Goal: Transaction & Acquisition: Download file/media

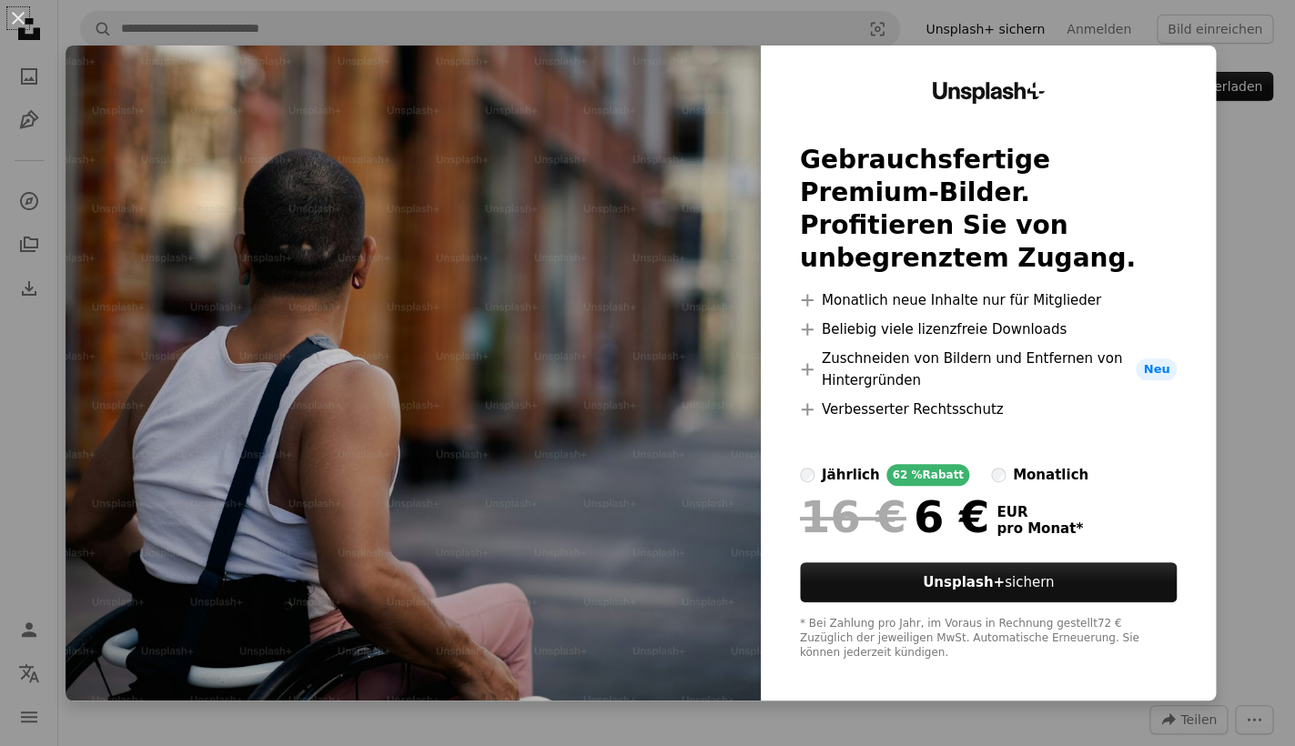
click at [1248, 170] on div "An X shape Unsplash+ Gebrauchsfertige Premium-Bilder. Profitieren Sie von unbeg…" at bounding box center [647, 373] width 1295 height 746
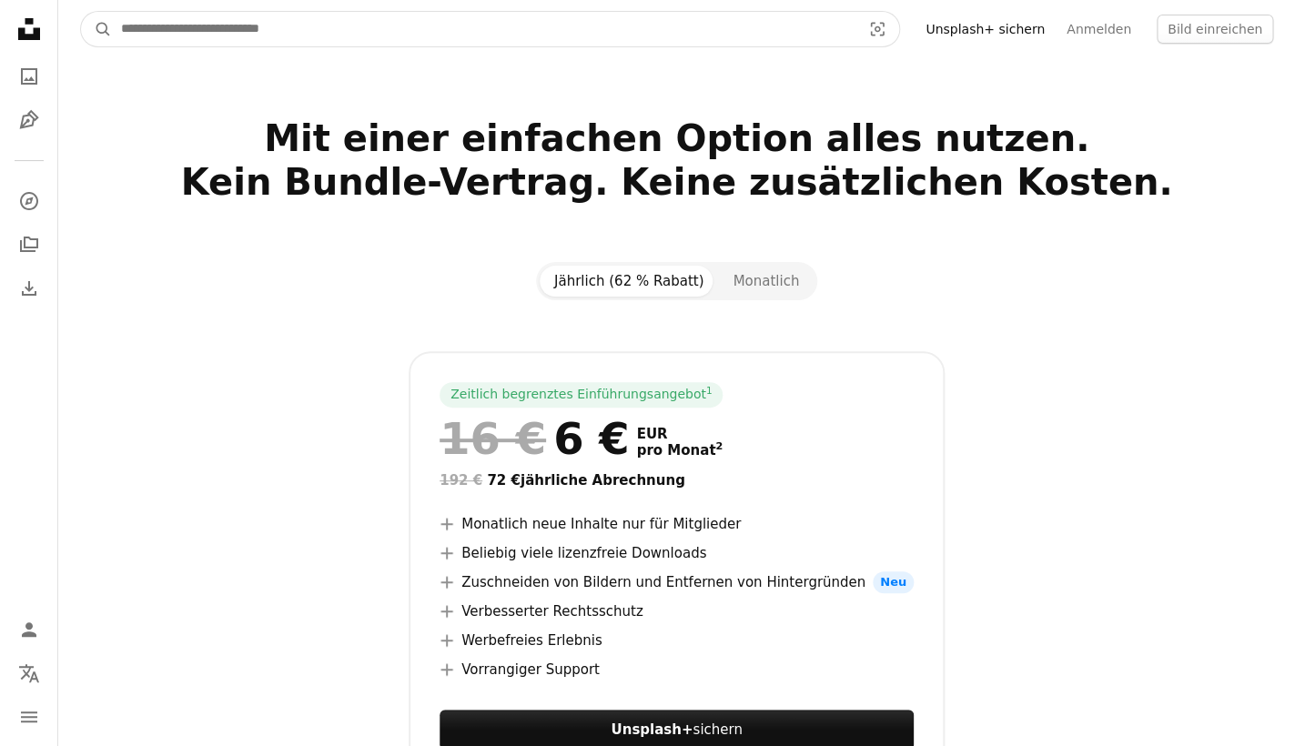
click at [152, 36] on input "Finden Sie Bildmaterial auf der ganzen Webseite" at bounding box center [483, 29] width 743 height 35
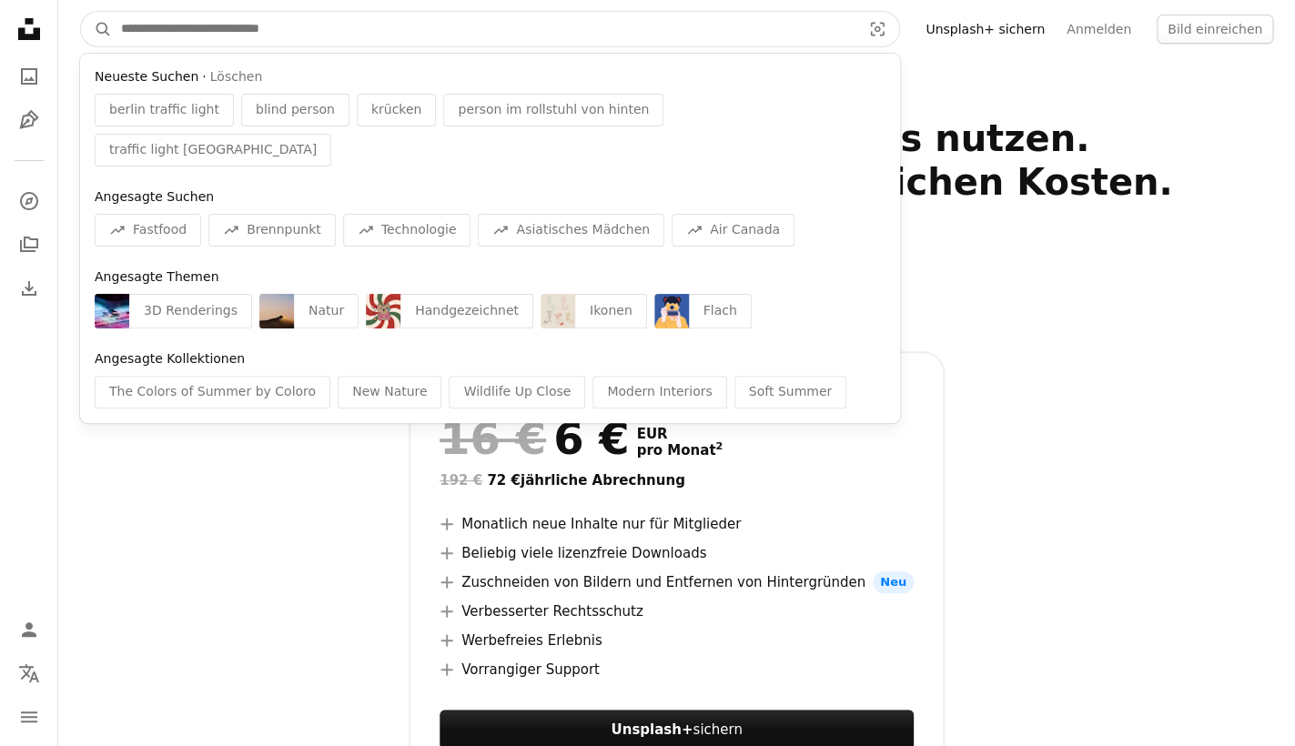
scroll to position [5987, 0]
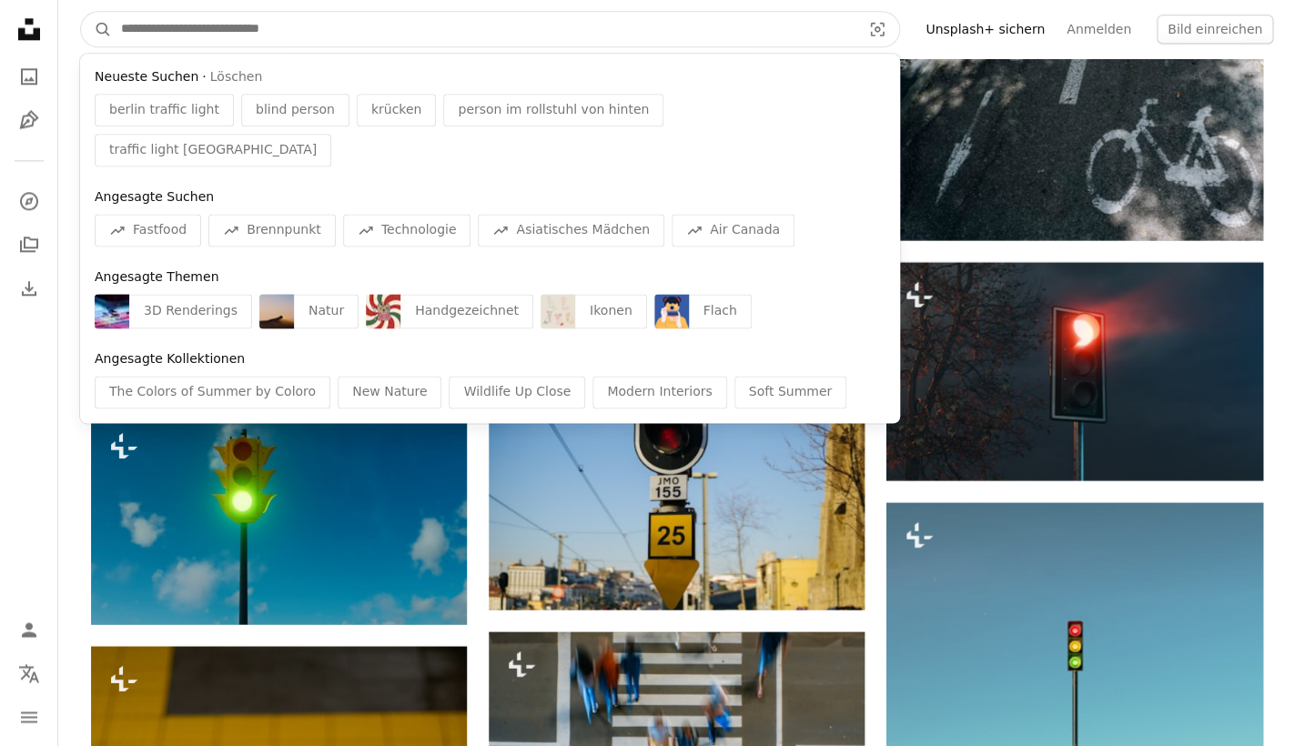
click at [244, 25] on input "Finden Sie Bildmaterial auf der ganzen Webseite" at bounding box center [483, 29] width 743 height 35
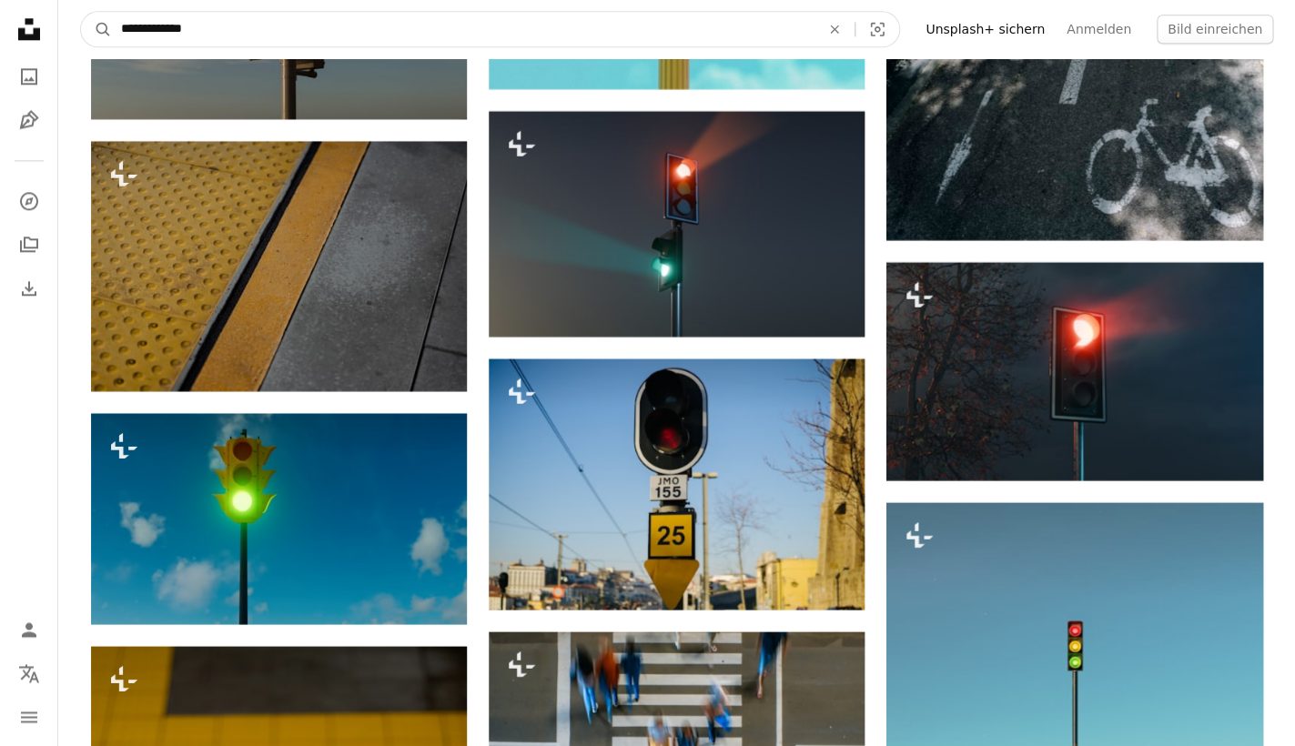
type input "**********"
click button "A magnifying glass" at bounding box center [96, 29] width 31 height 35
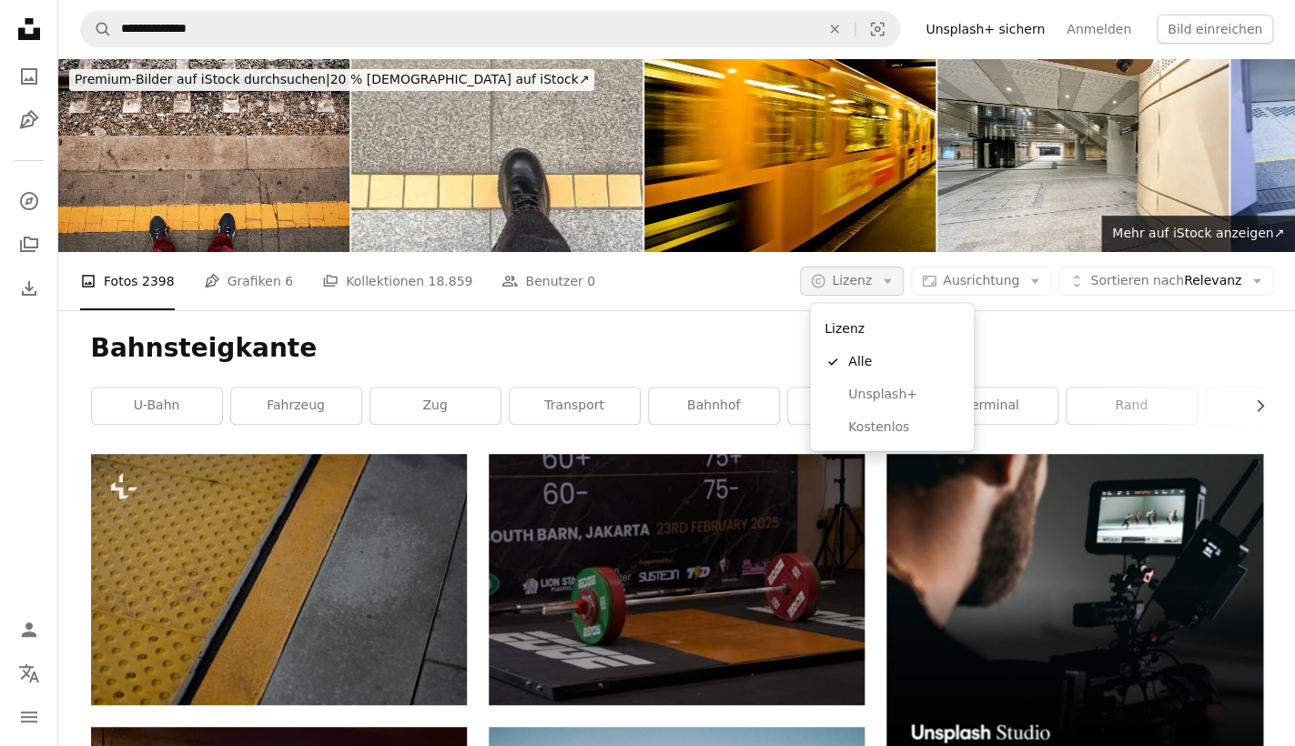
click at [863, 283] on span "Lizenz" at bounding box center [852, 280] width 40 height 15
click at [853, 417] on link "Kostenlos" at bounding box center [891, 426] width 149 height 33
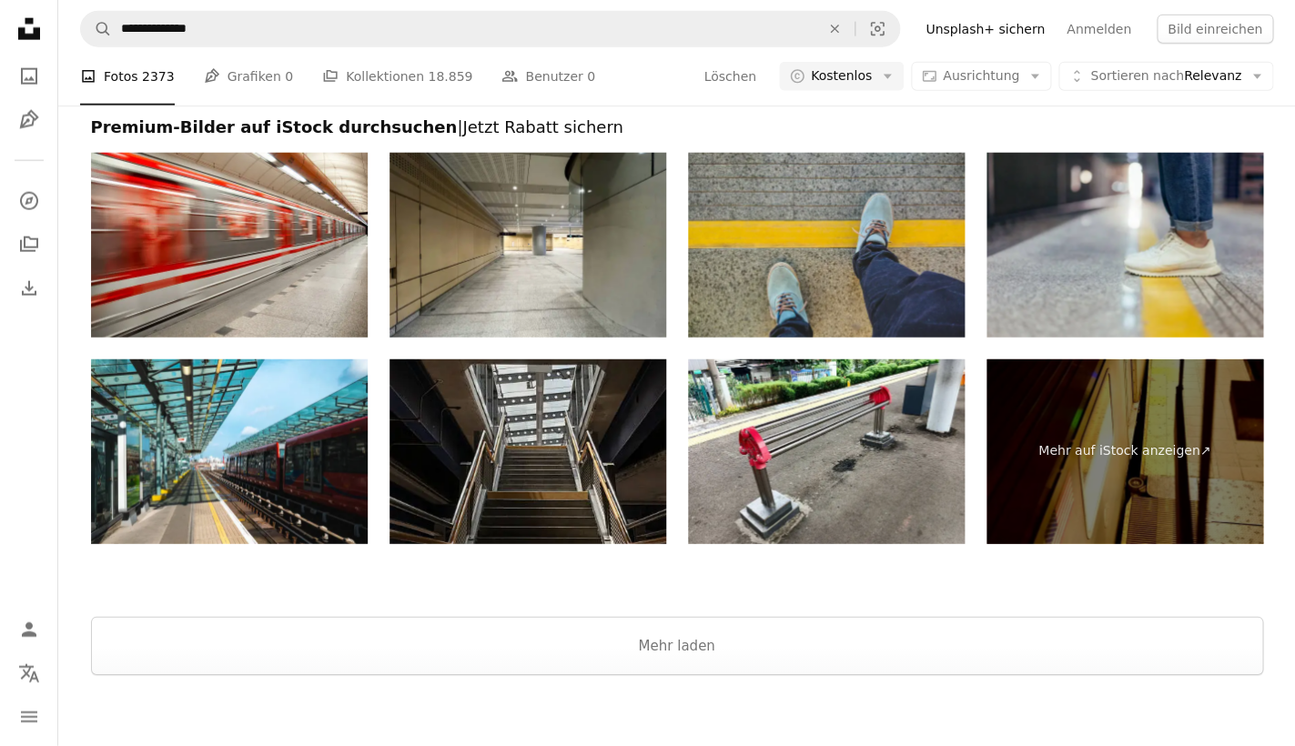
scroll to position [4355, 0]
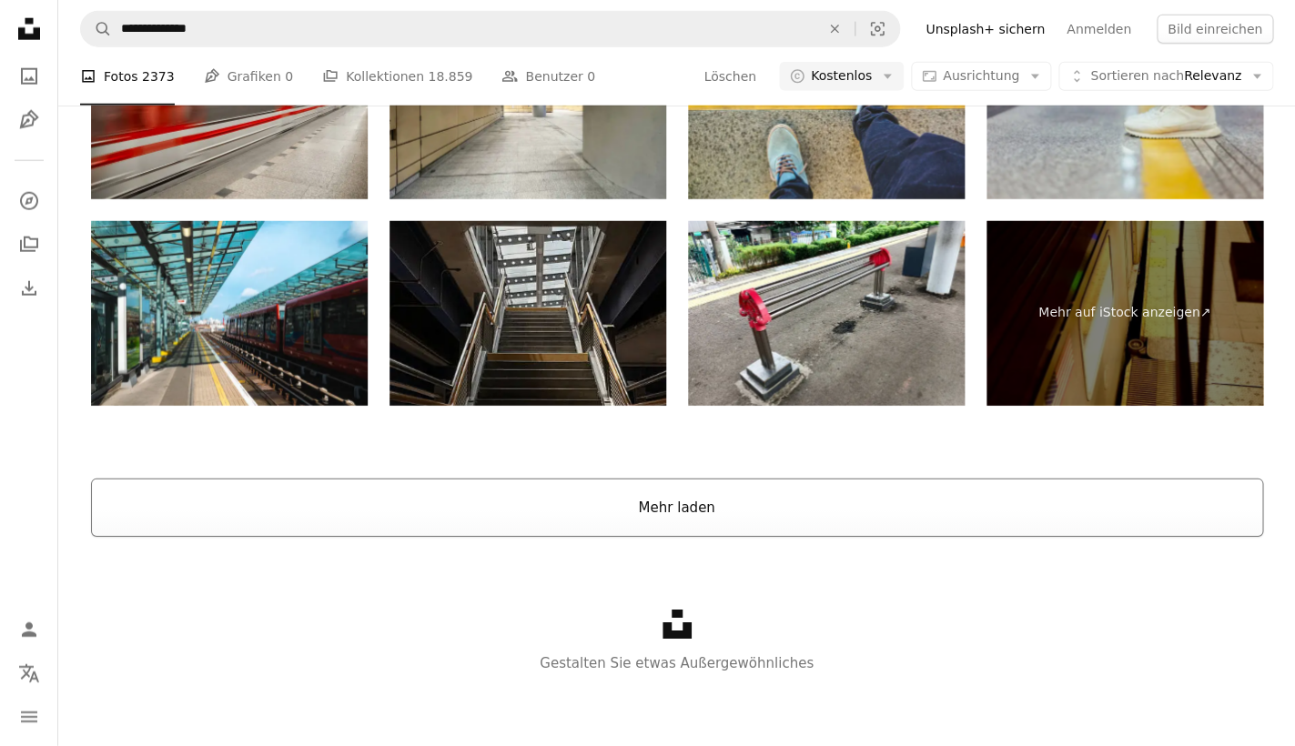
click at [611, 518] on button "Mehr laden" at bounding box center [677, 508] width 1172 height 58
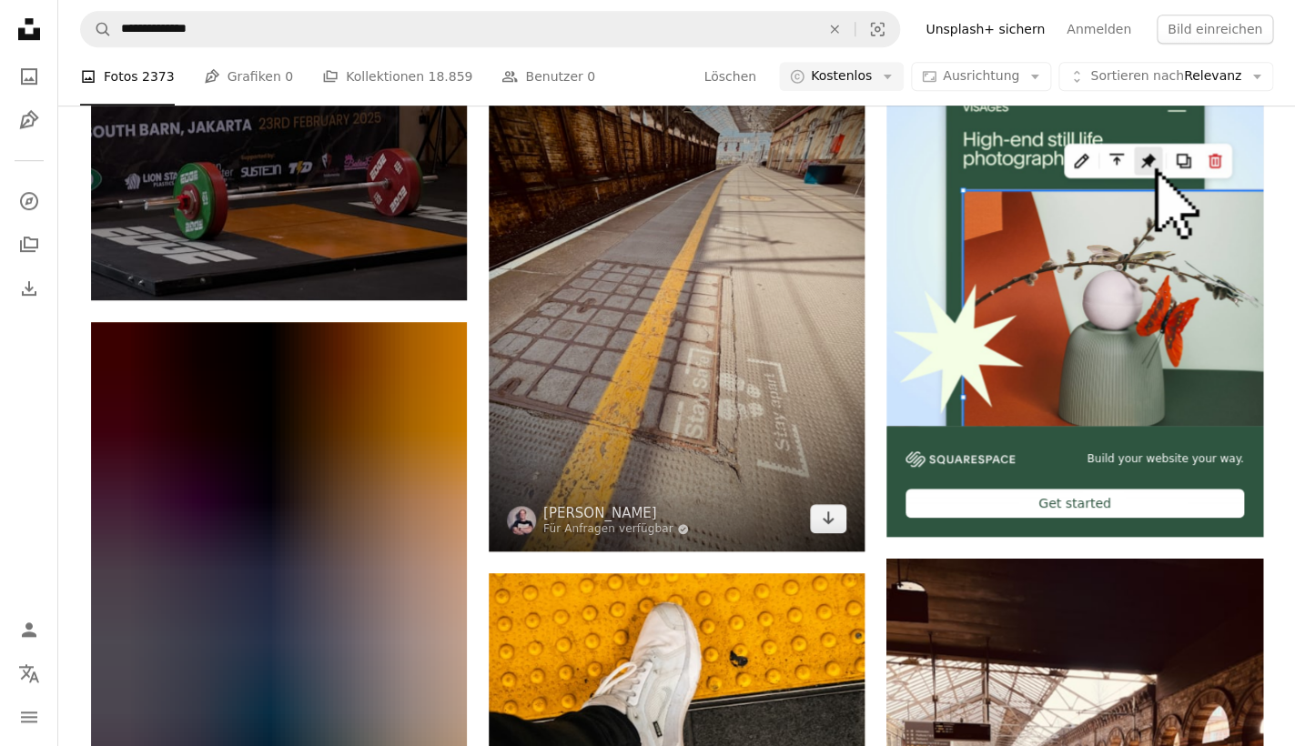
scroll to position [641, 0]
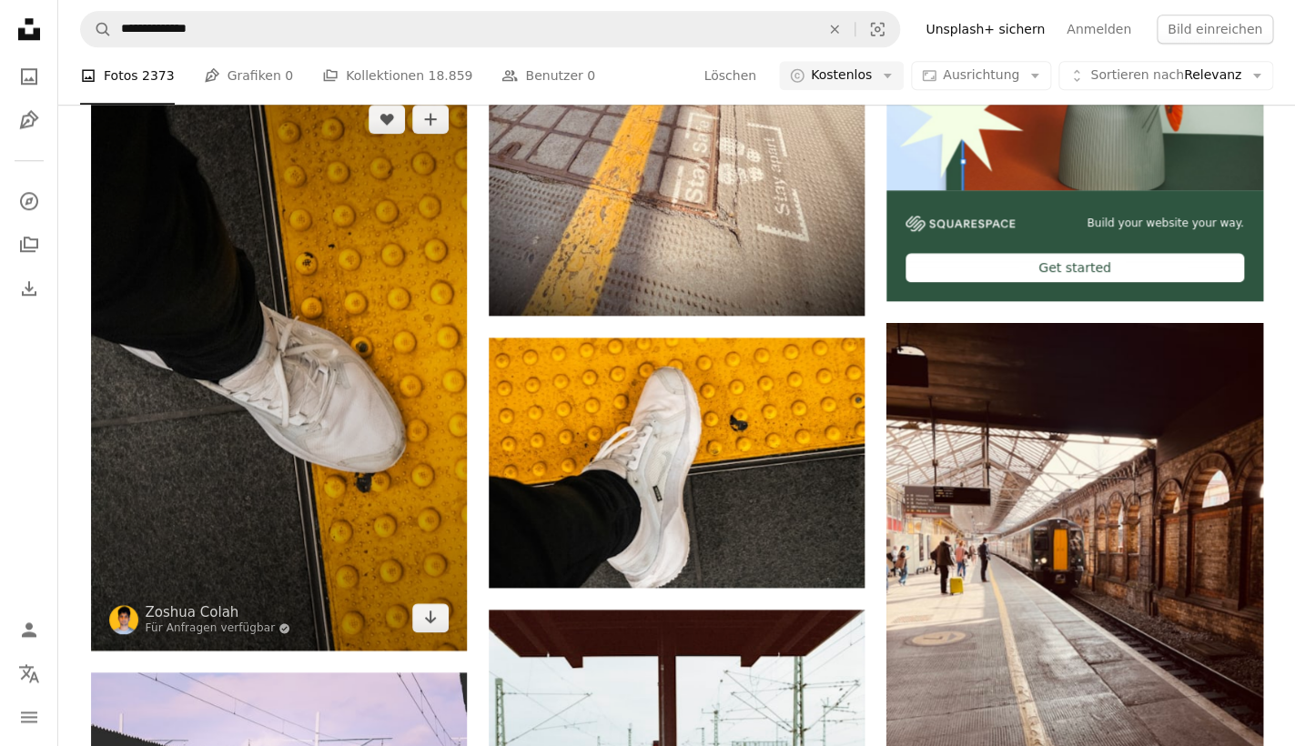
click at [385, 429] on img at bounding box center [279, 368] width 376 height 564
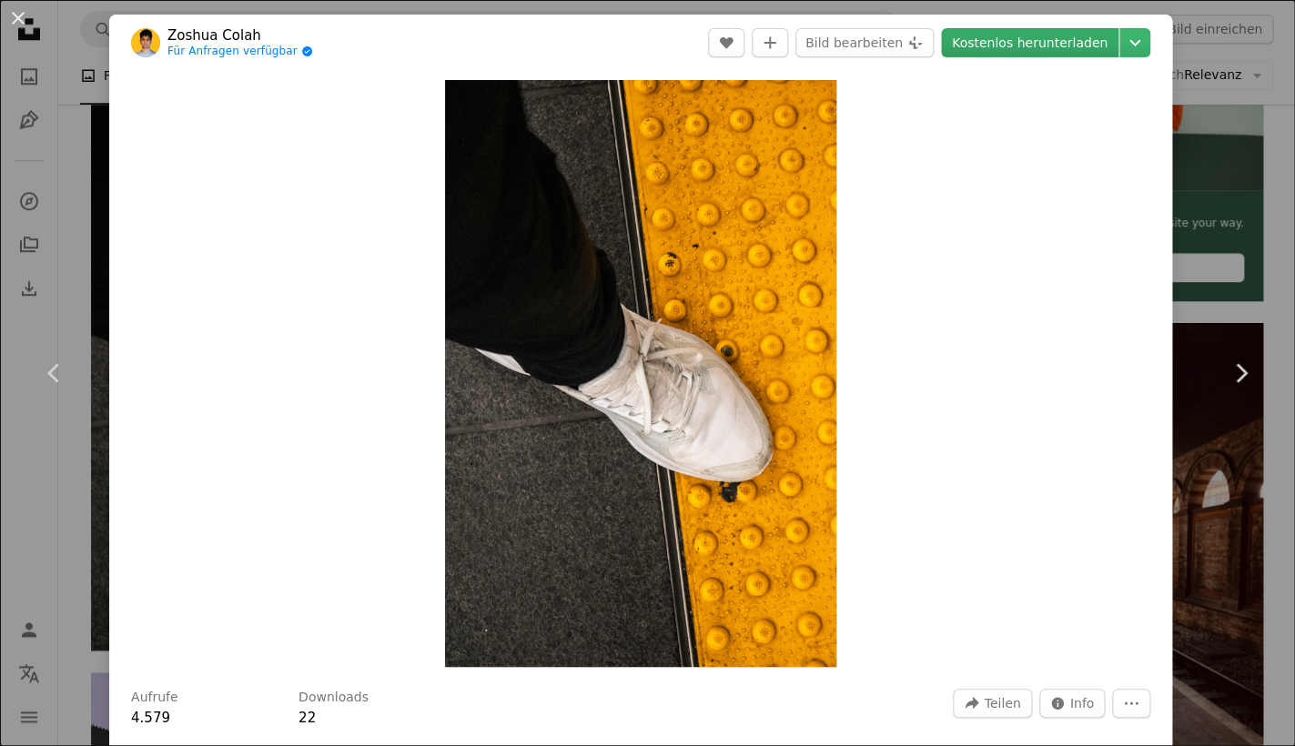
click at [1077, 41] on link "Kostenlos herunterladen" at bounding box center [1029, 42] width 177 height 29
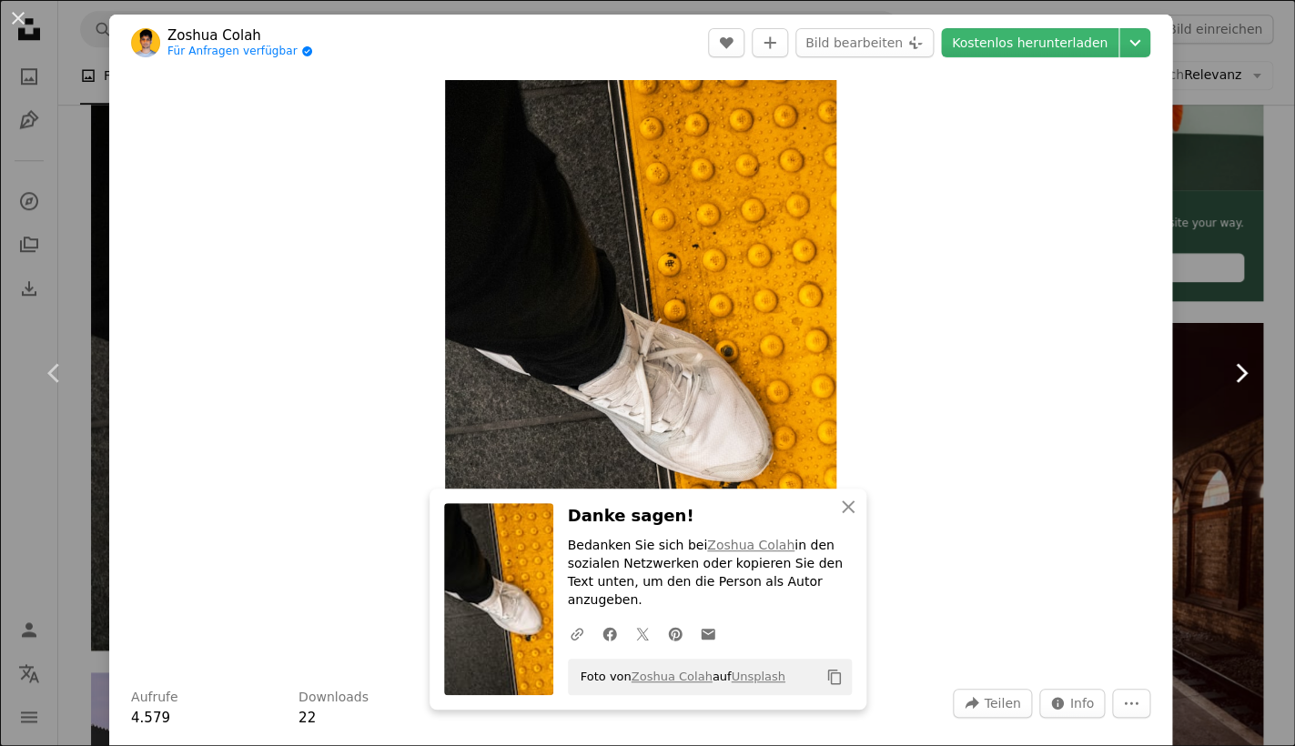
click at [1217, 304] on link "Chevron right" at bounding box center [1240, 373] width 109 height 175
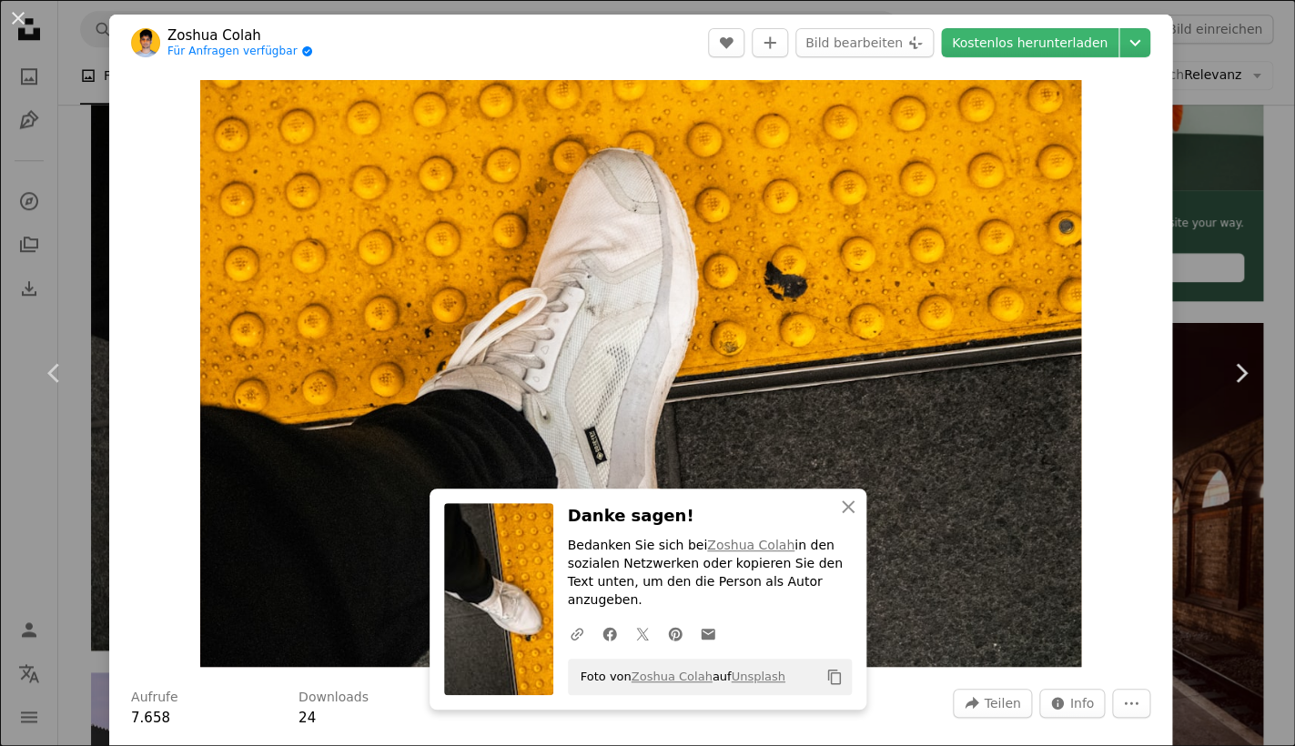
click at [1140, 451] on div "Zoom in" at bounding box center [640, 373] width 1063 height 605
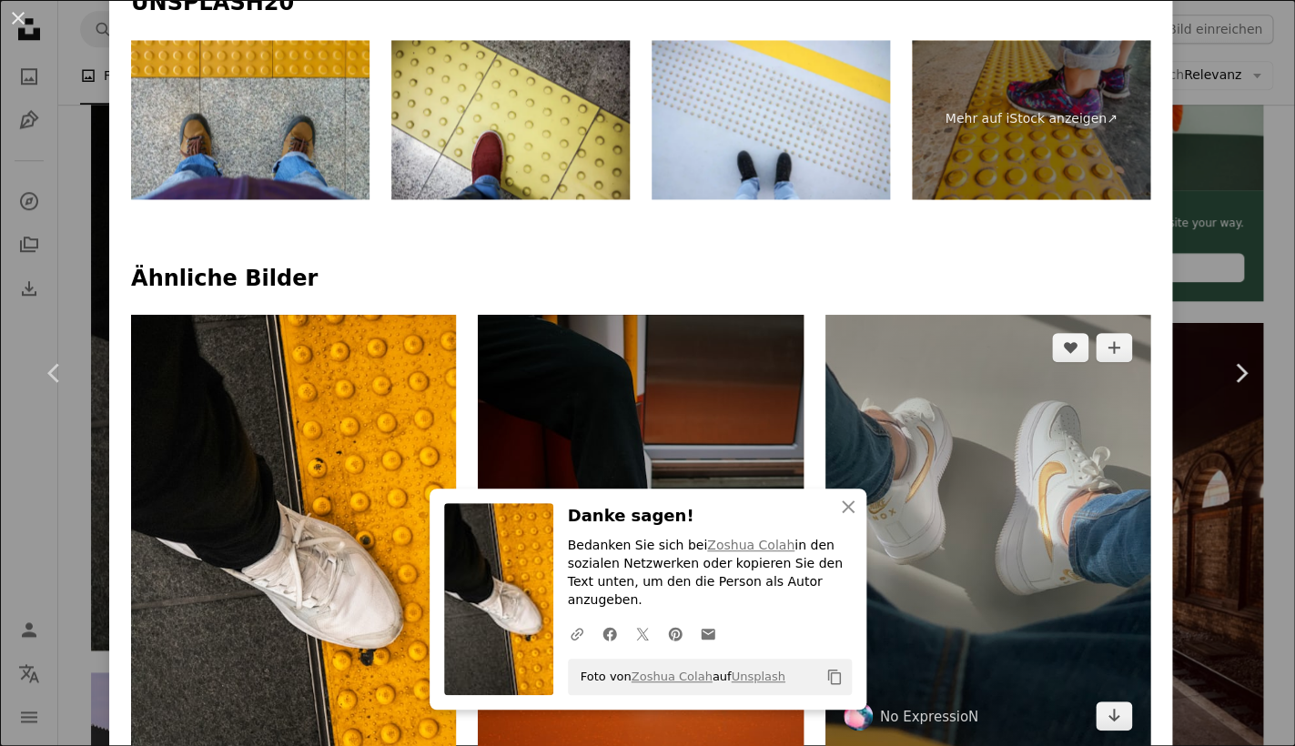
scroll to position [884, 0]
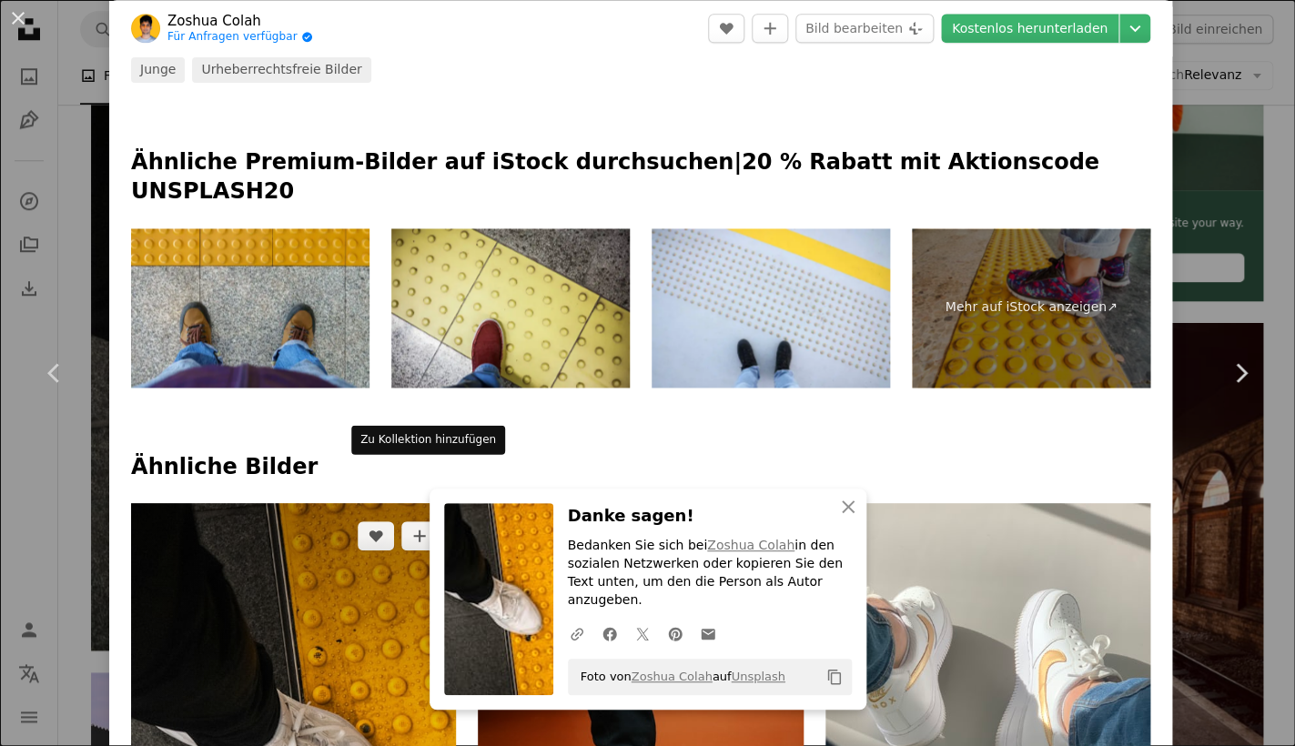
click at [336, 503] on img at bounding box center [293, 747] width 325 height 488
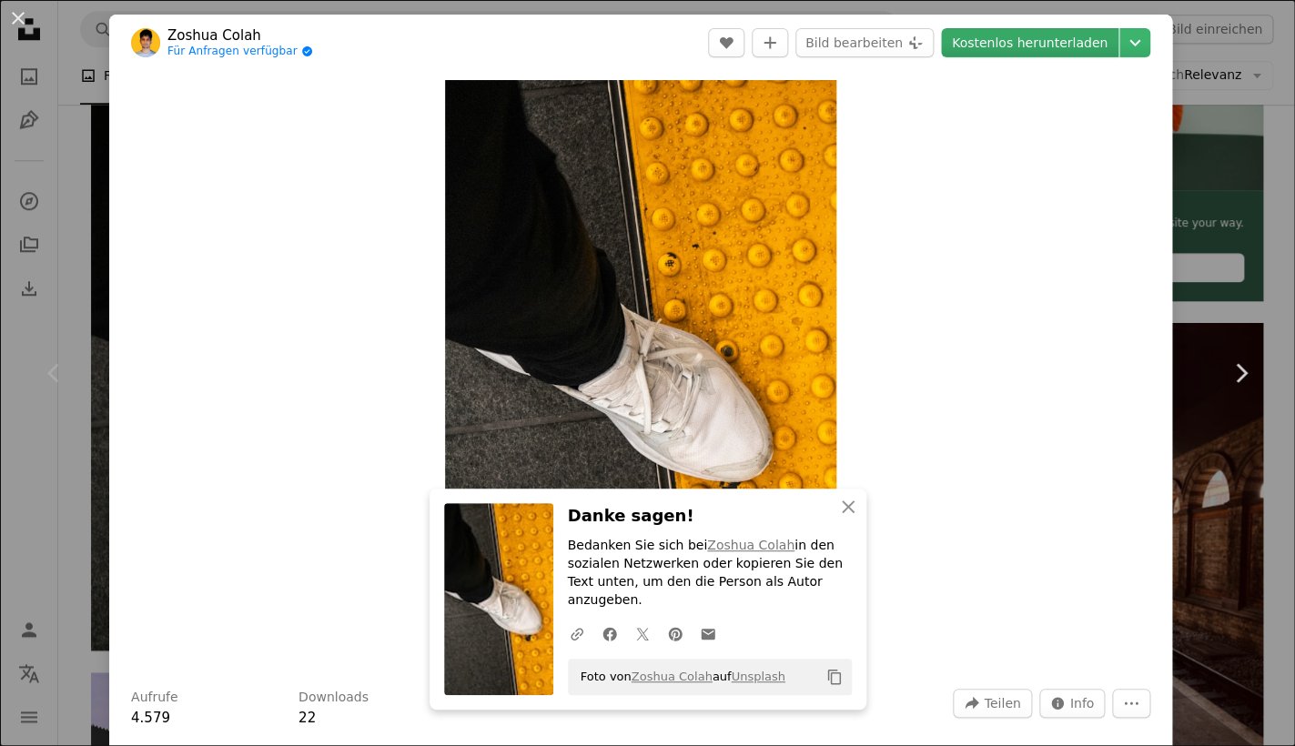
click at [1033, 37] on link "Kostenlos herunterladen" at bounding box center [1029, 42] width 177 height 29
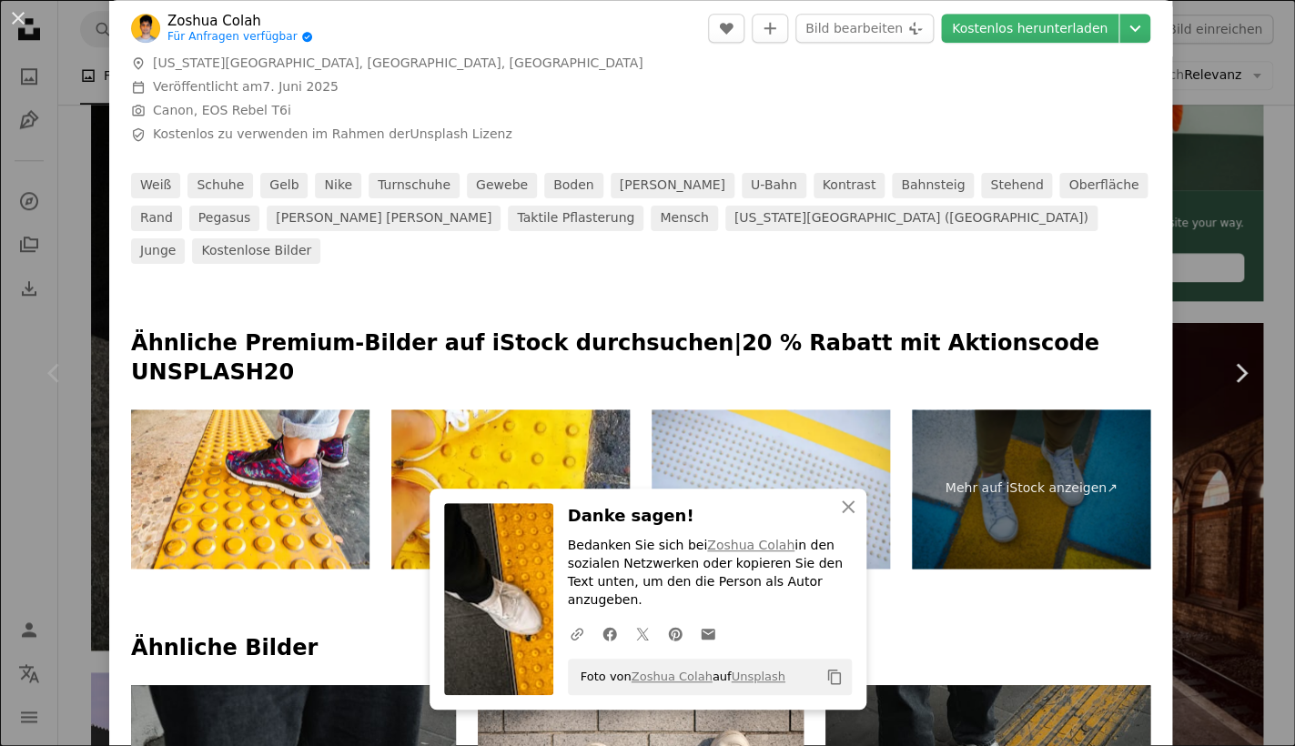
scroll to position [672, 0]
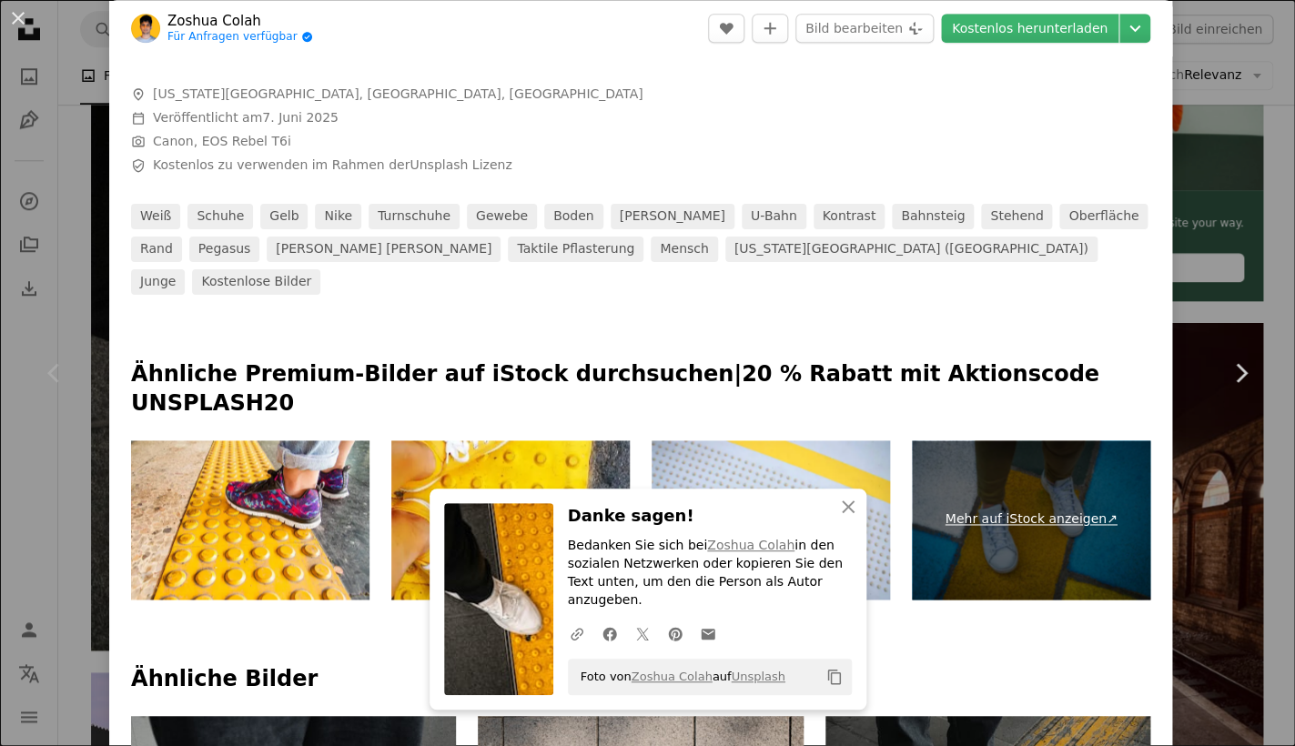
click at [1019, 456] on link "Mehr auf iStock anzeigen ↗" at bounding box center [1031, 519] width 238 height 159
